Goal: Task Accomplishment & Management: Manage account settings

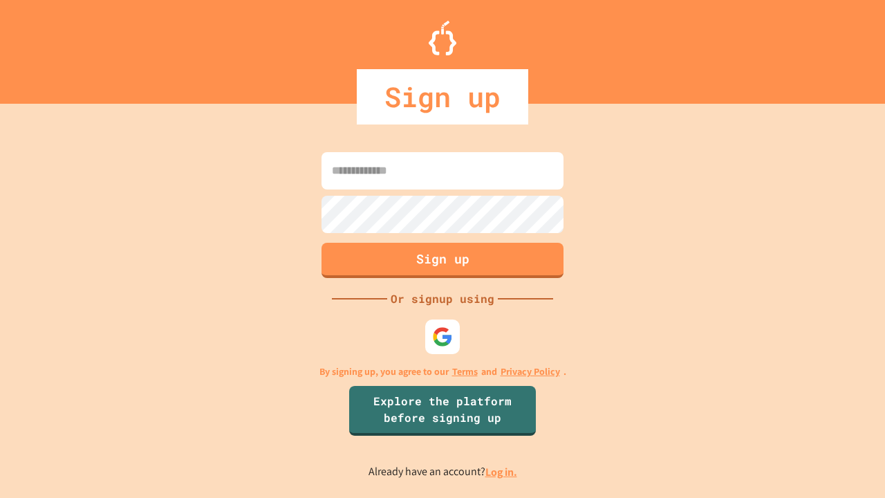
click at [502, 472] on link "Log in." at bounding box center [501, 472] width 32 height 15
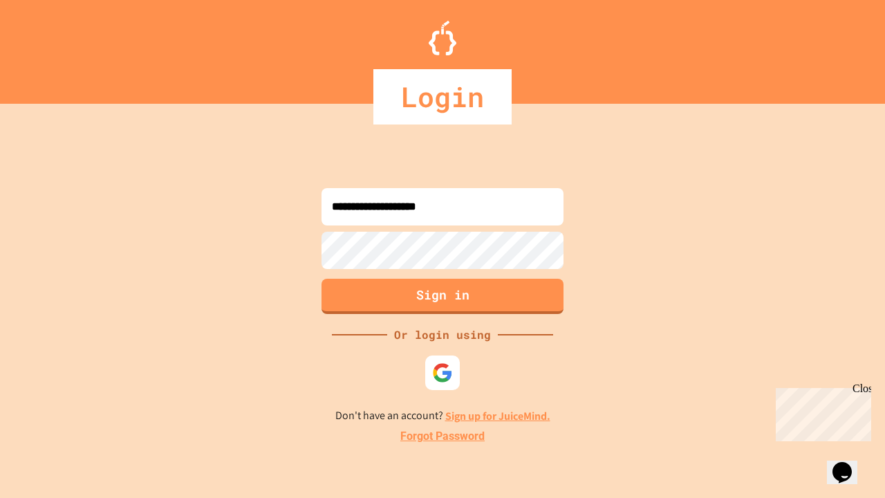
type input "**********"
